Goal: Find specific page/section: Find specific page/section

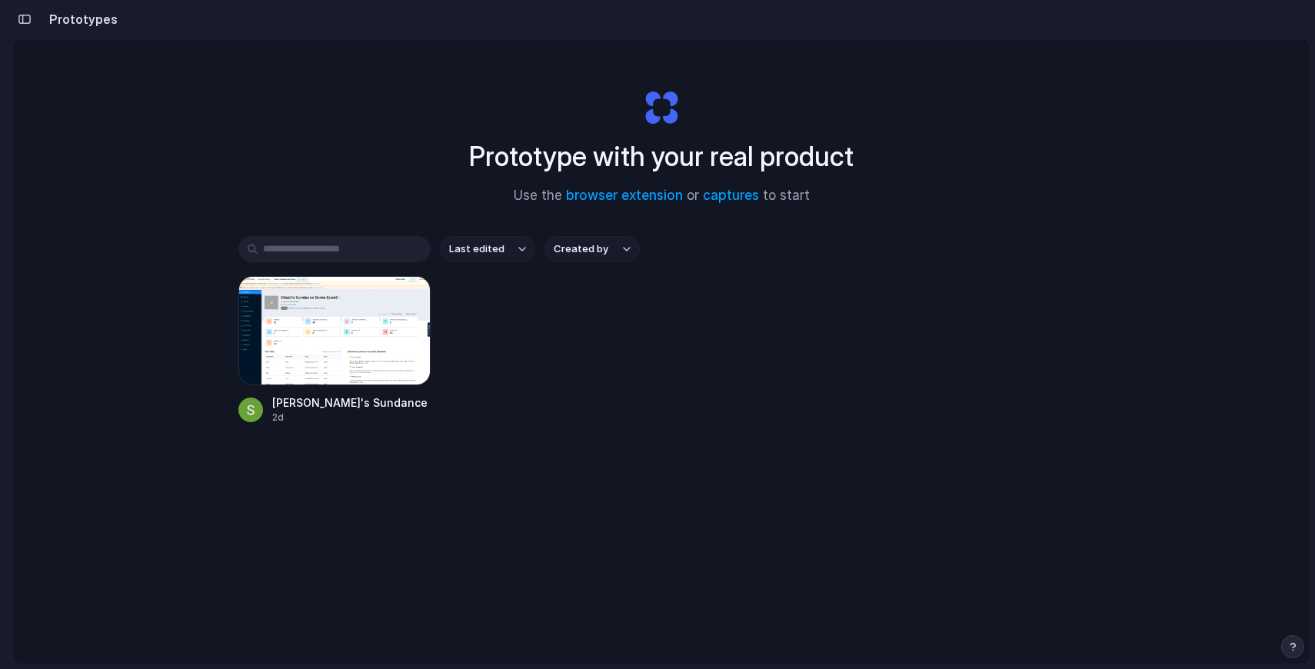
scroll to position [58, 0]
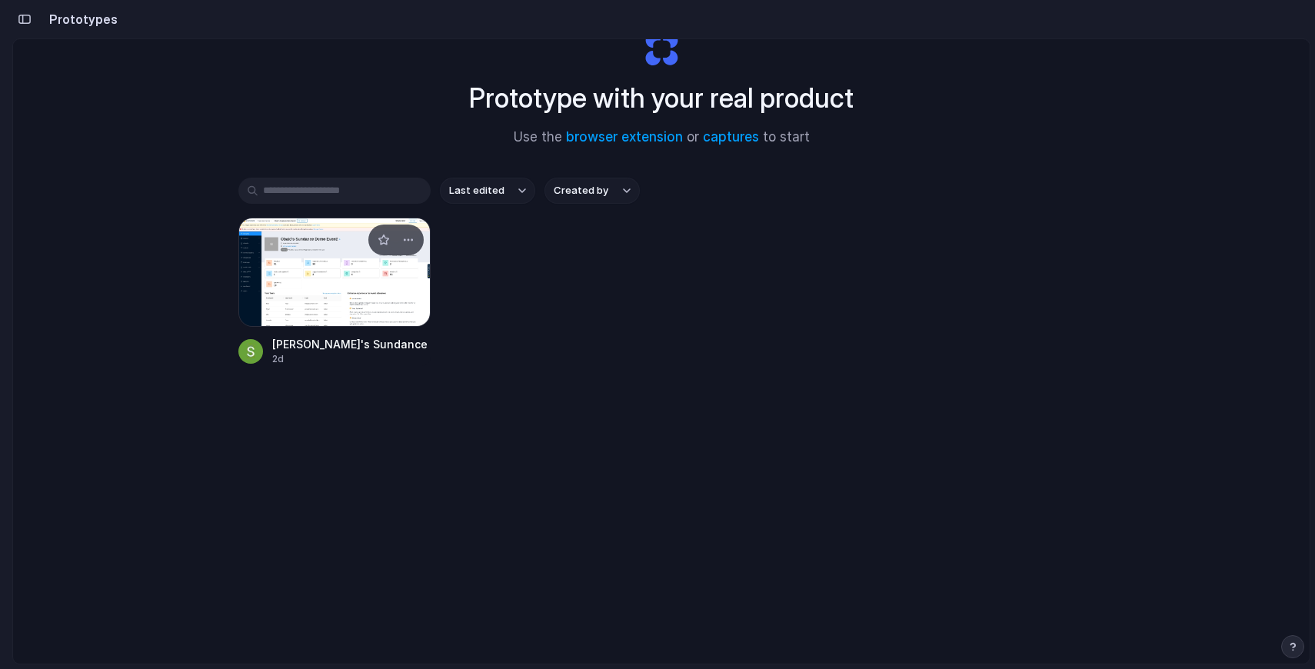
click at [319, 277] on div at bounding box center [334, 272] width 192 height 109
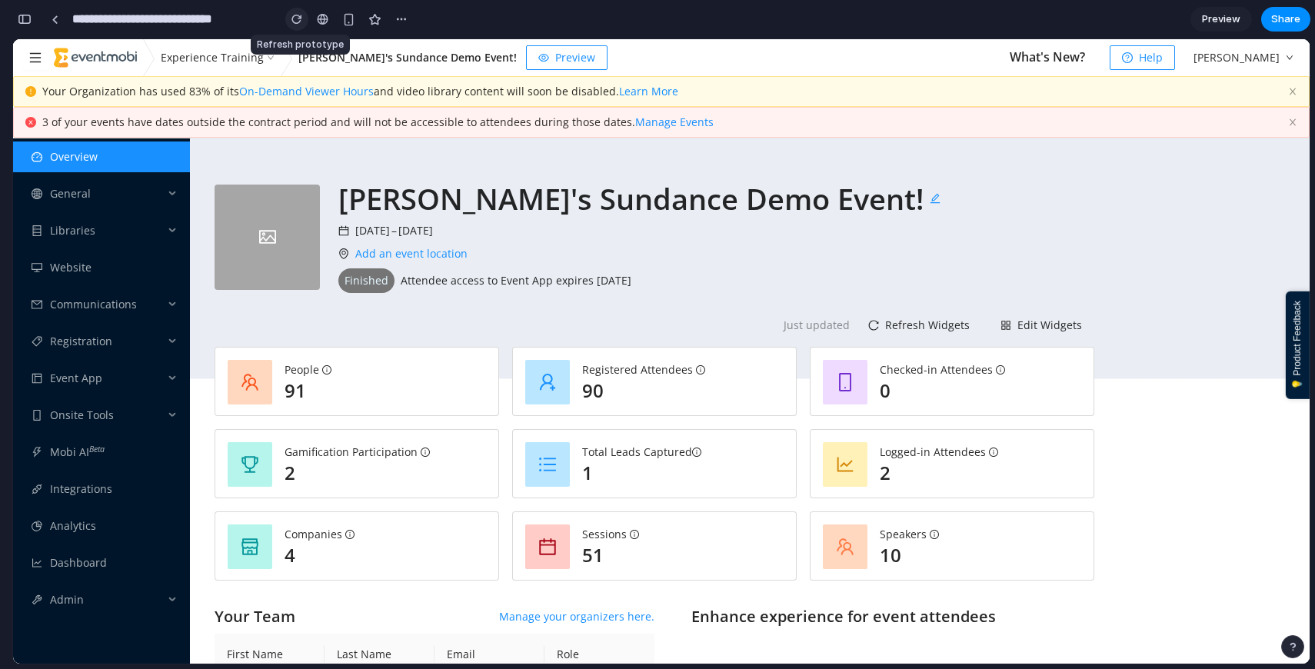
click at [303, 21] on button "button" at bounding box center [296, 19] width 23 height 23
click at [91, 219] on span "Libraries" at bounding box center [107, 230] width 114 height 31
click at [85, 206] on span "General" at bounding box center [107, 193] width 114 height 31
click at [1296, 91] on icon "button" at bounding box center [1292, 91] width 9 height 9
click at [1296, 112] on div "3 of your events have dates outside the contract period and will not be accessi…" at bounding box center [661, 122] width 1297 height 31
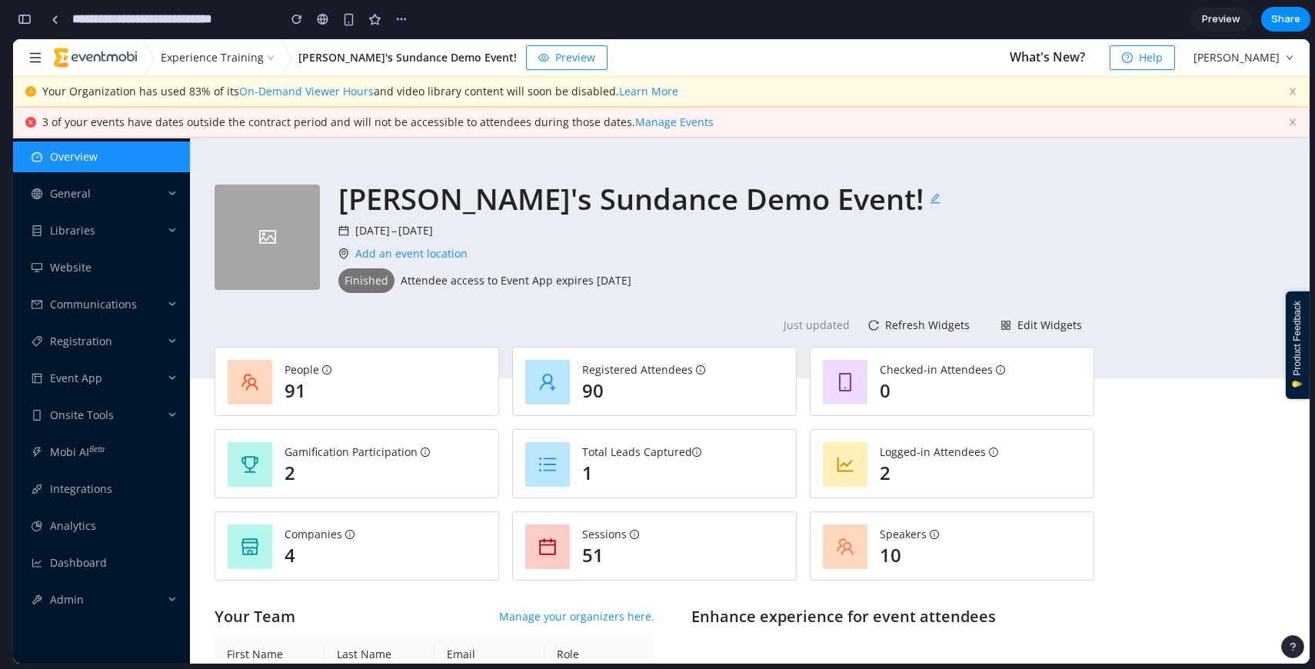
click at [1291, 127] on div "3 of your events have dates outside the contract period and will not be accessi…" at bounding box center [661, 122] width 1297 height 31
click at [1298, 367] on span "💡 Product Feedback" at bounding box center [1298, 345] width 15 height 89
click at [1291, 90] on icon "button" at bounding box center [1292, 91] width 9 height 9
click at [1293, 120] on icon "button" at bounding box center [1292, 122] width 9 height 9
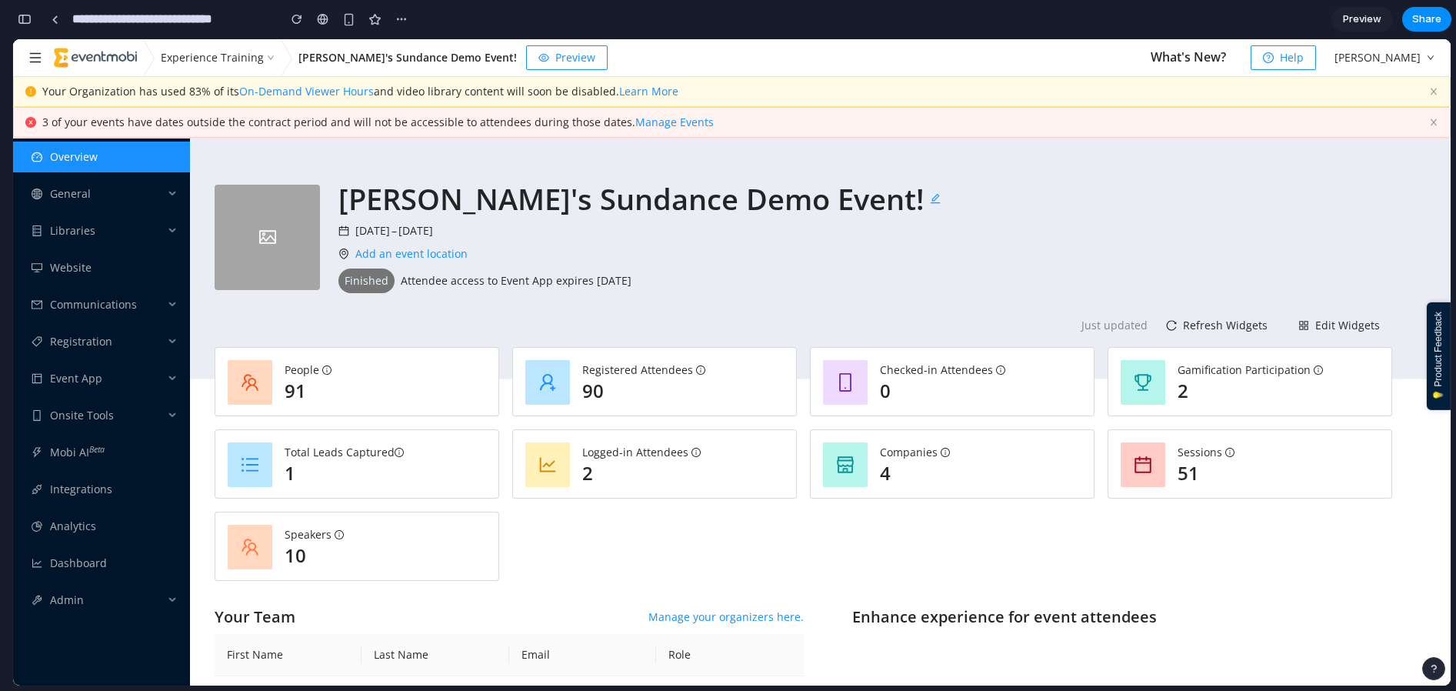
scroll to position [288, 0]
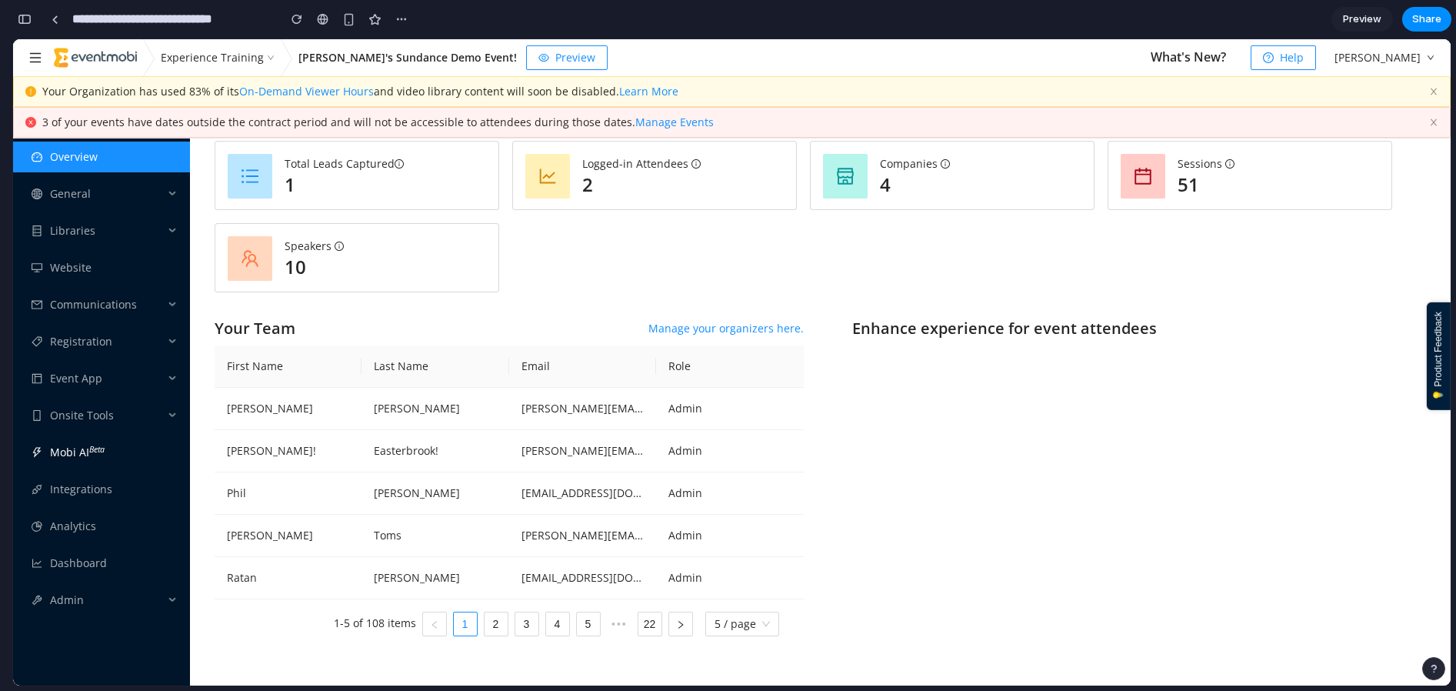
click at [105, 458] on link "Mobi AI Beta" at bounding box center [77, 452] width 55 height 15
click at [91, 405] on span "Onsite Tools" at bounding box center [107, 415] width 114 height 31
click at [88, 330] on span "Registration" at bounding box center [107, 341] width 114 height 31
